Goal: Transaction & Acquisition: Book appointment/travel/reservation

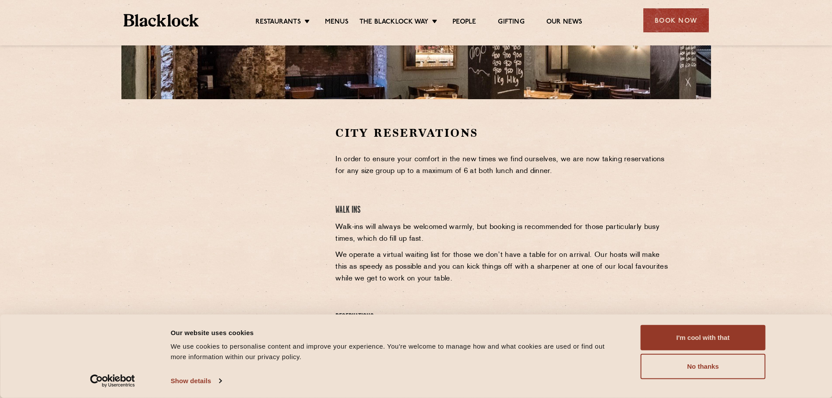
scroll to position [218, 0]
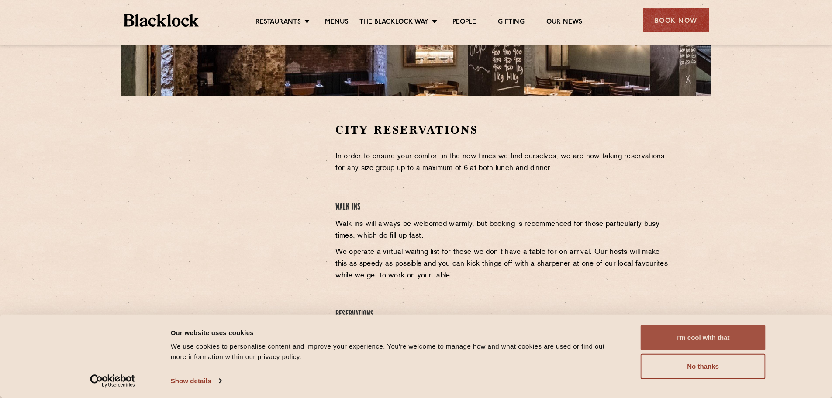
click at [673, 332] on button "I'm cool with that" at bounding box center [702, 337] width 125 height 25
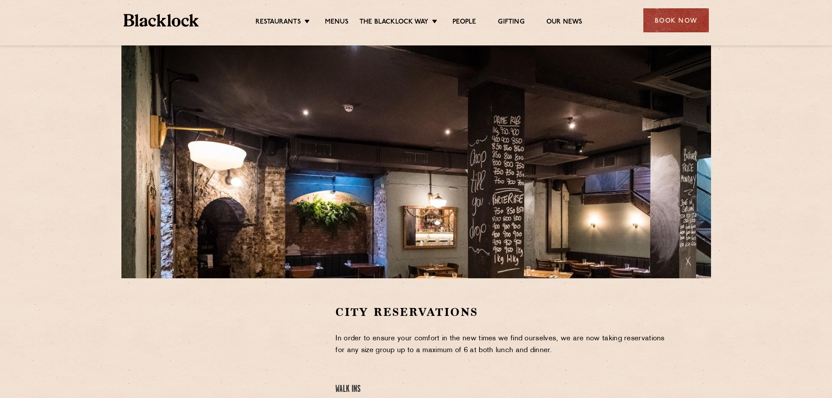
scroll to position [0, 0]
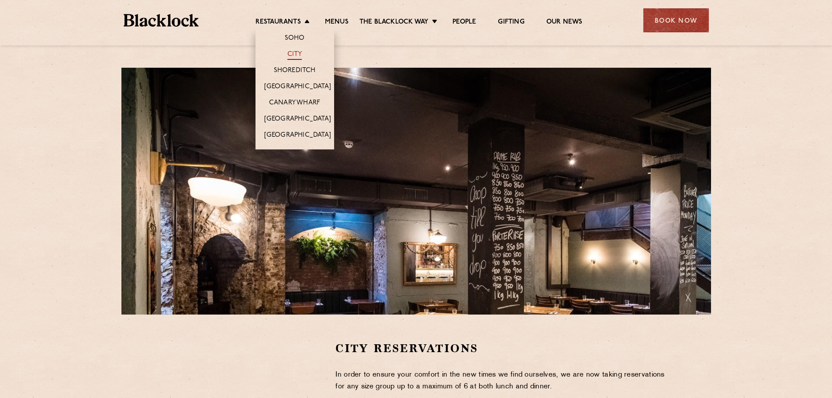
click at [289, 54] on link "City" at bounding box center [294, 55] width 15 height 10
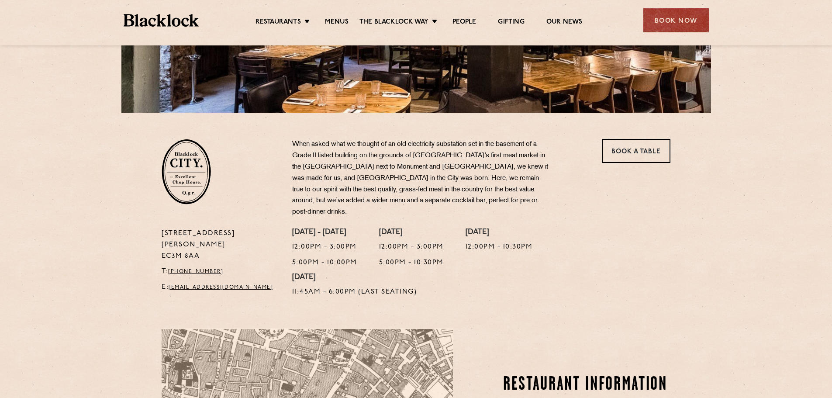
scroll to position [175, 0]
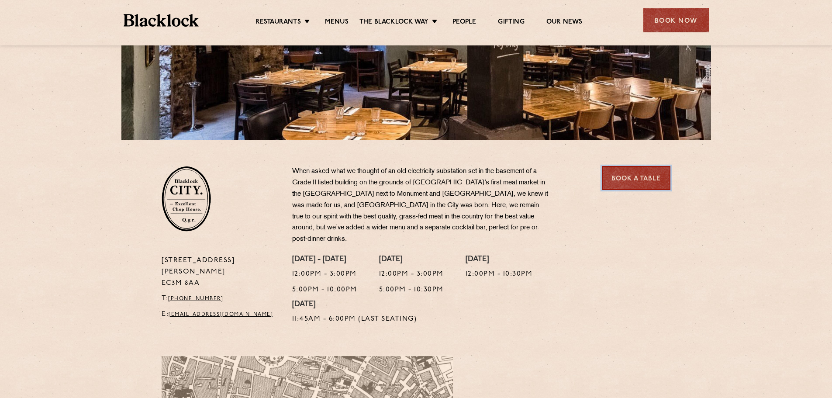
click at [633, 179] on link "Book a Table" at bounding box center [636, 178] width 69 height 24
